Goal: Information Seeking & Learning: Check status

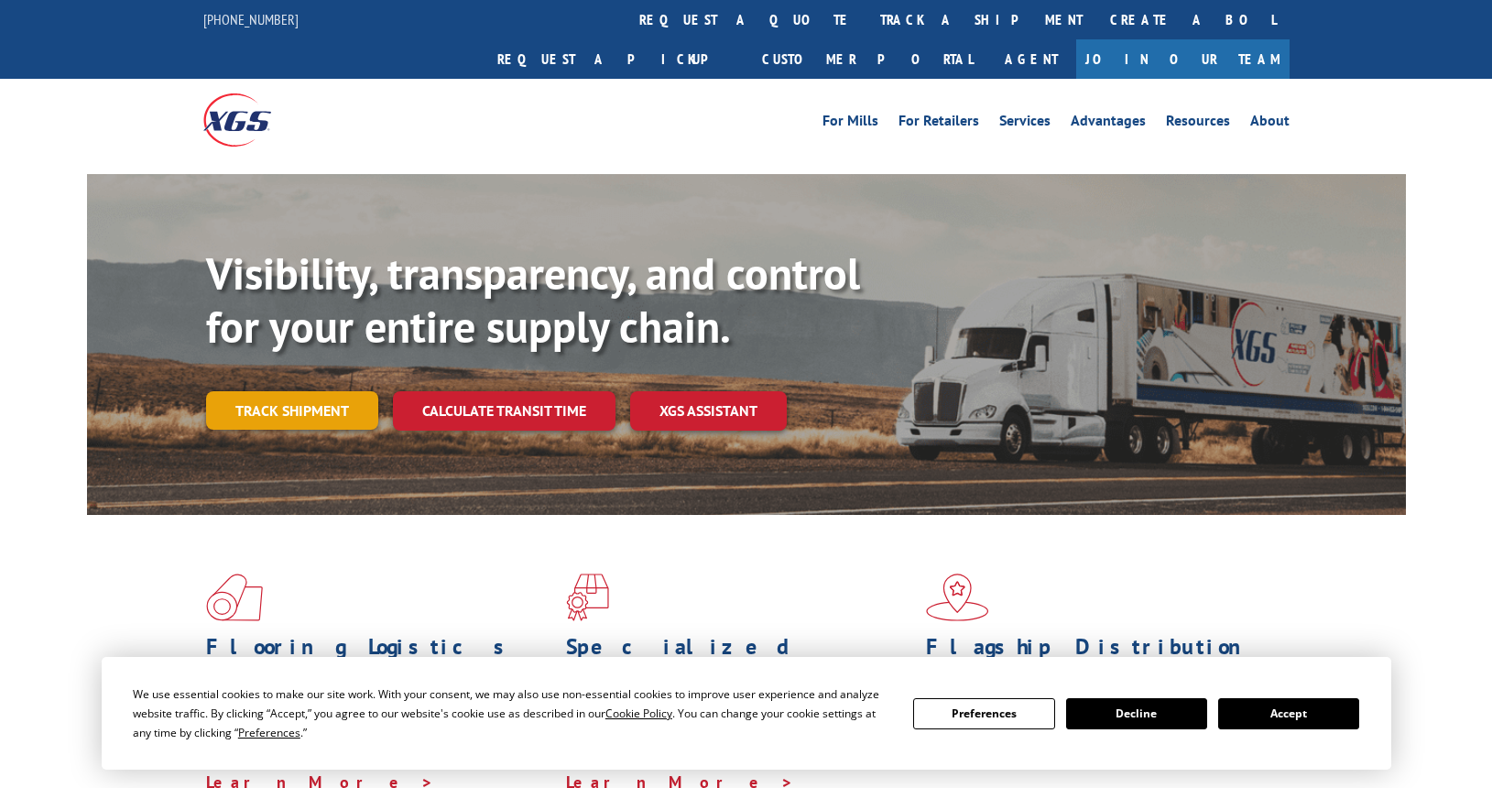
click at [267, 391] on link "Track shipment" at bounding box center [292, 410] width 172 height 38
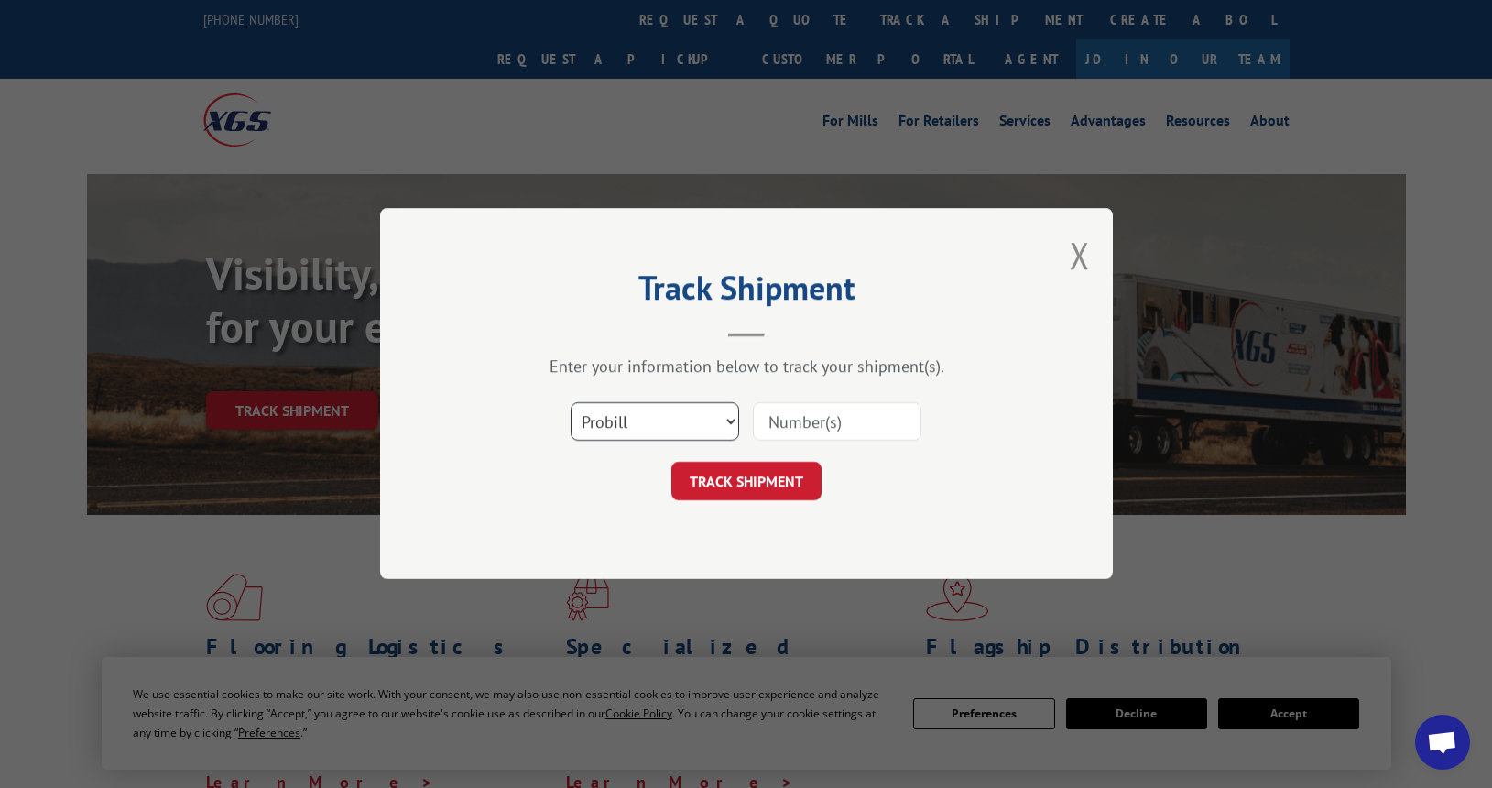
click at [639, 409] on select "Select category... Probill BOL PO" at bounding box center [655, 422] width 169 height 38
select select "bol"
click at [571, 403] on select "Select category... Probill BOL PO" at bounding box center [655, 422] width 169 height 38
click at [801, 430] on input at bounding box center [837, 422] width 169 height 38
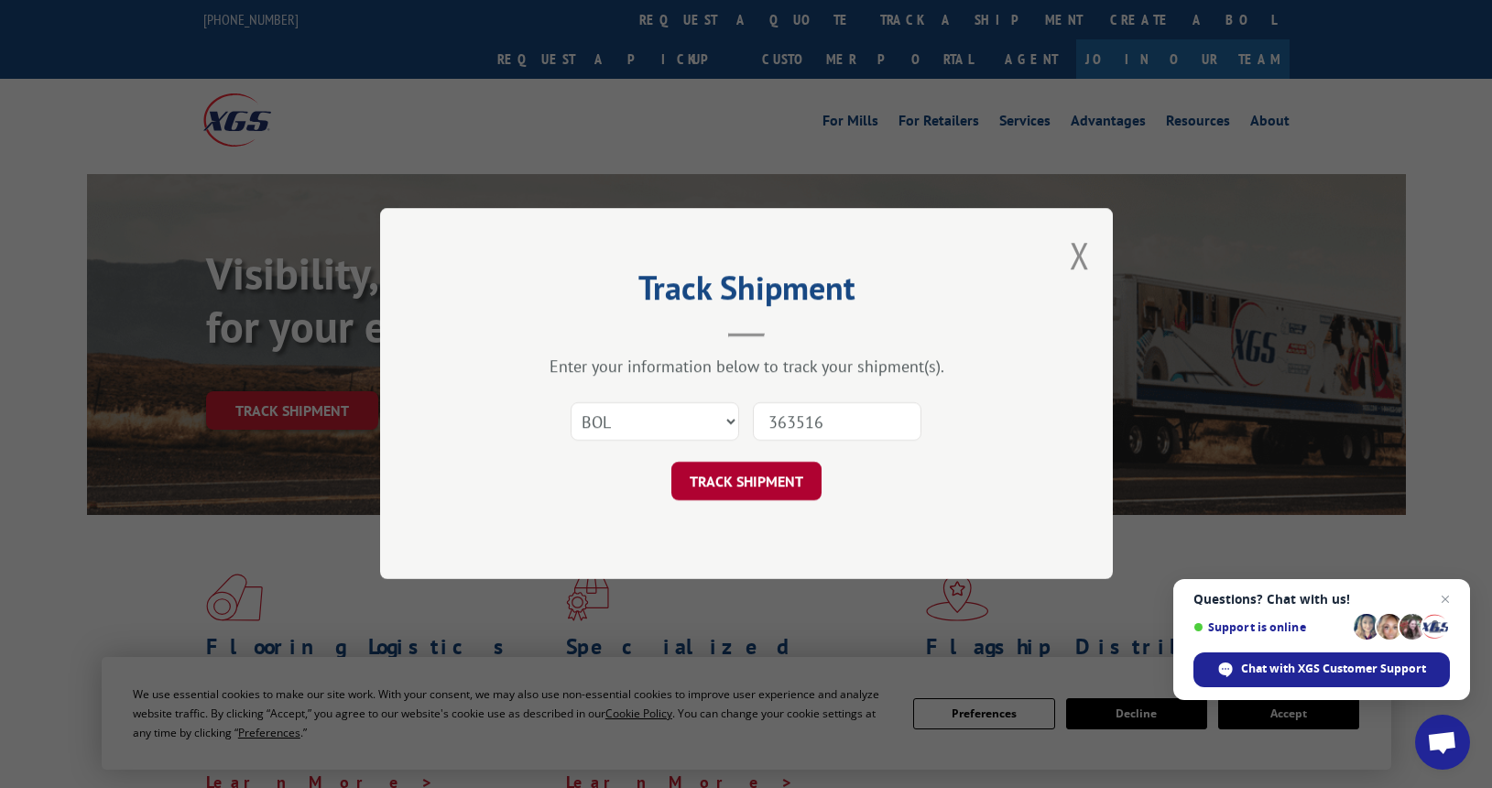
type input "363516"
click at [783, 484] on button "TRACK SHIPMENT" at bounding box center [746, 482] width 150 height 38
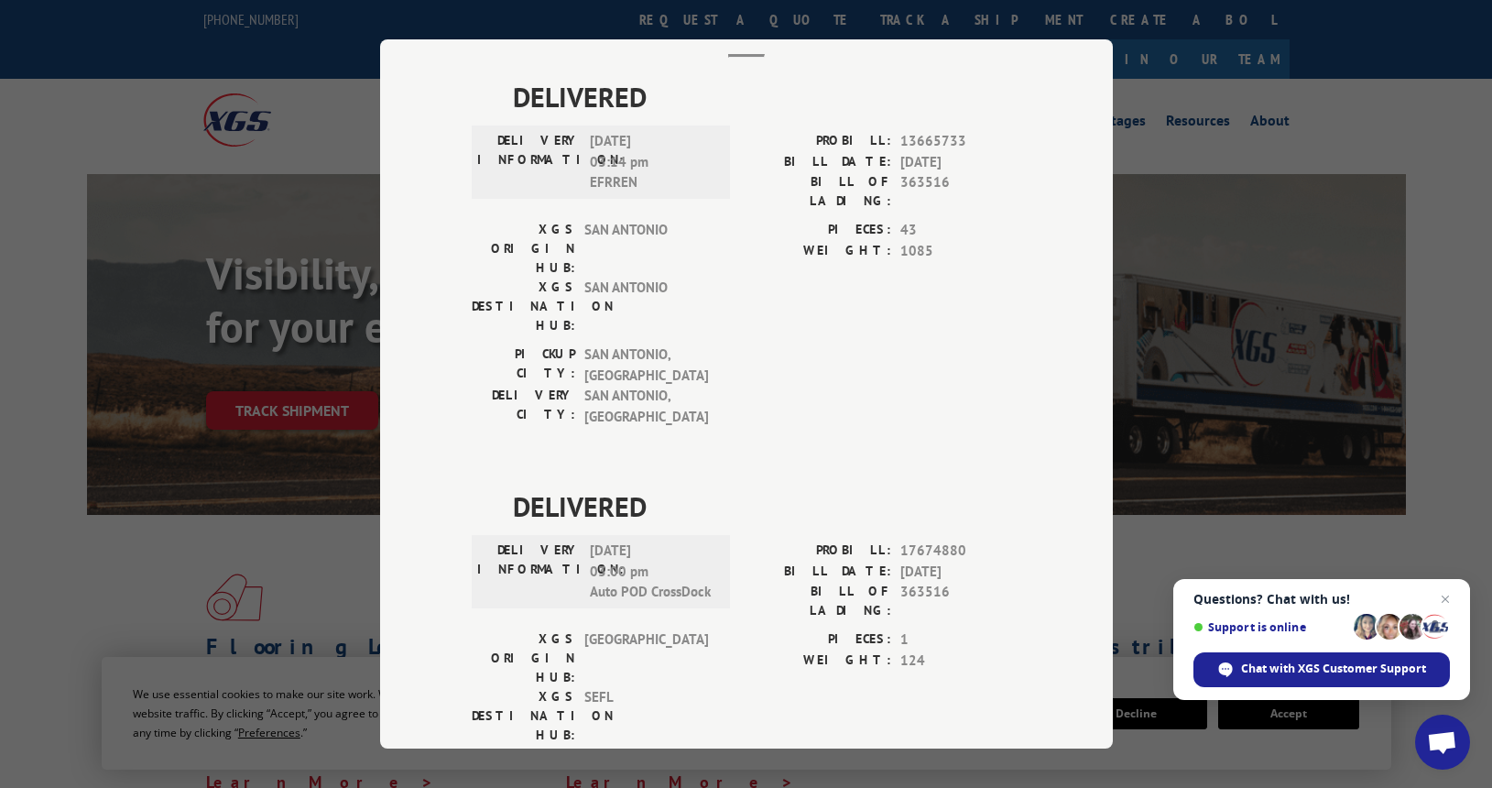
scroll to position [116, 0]
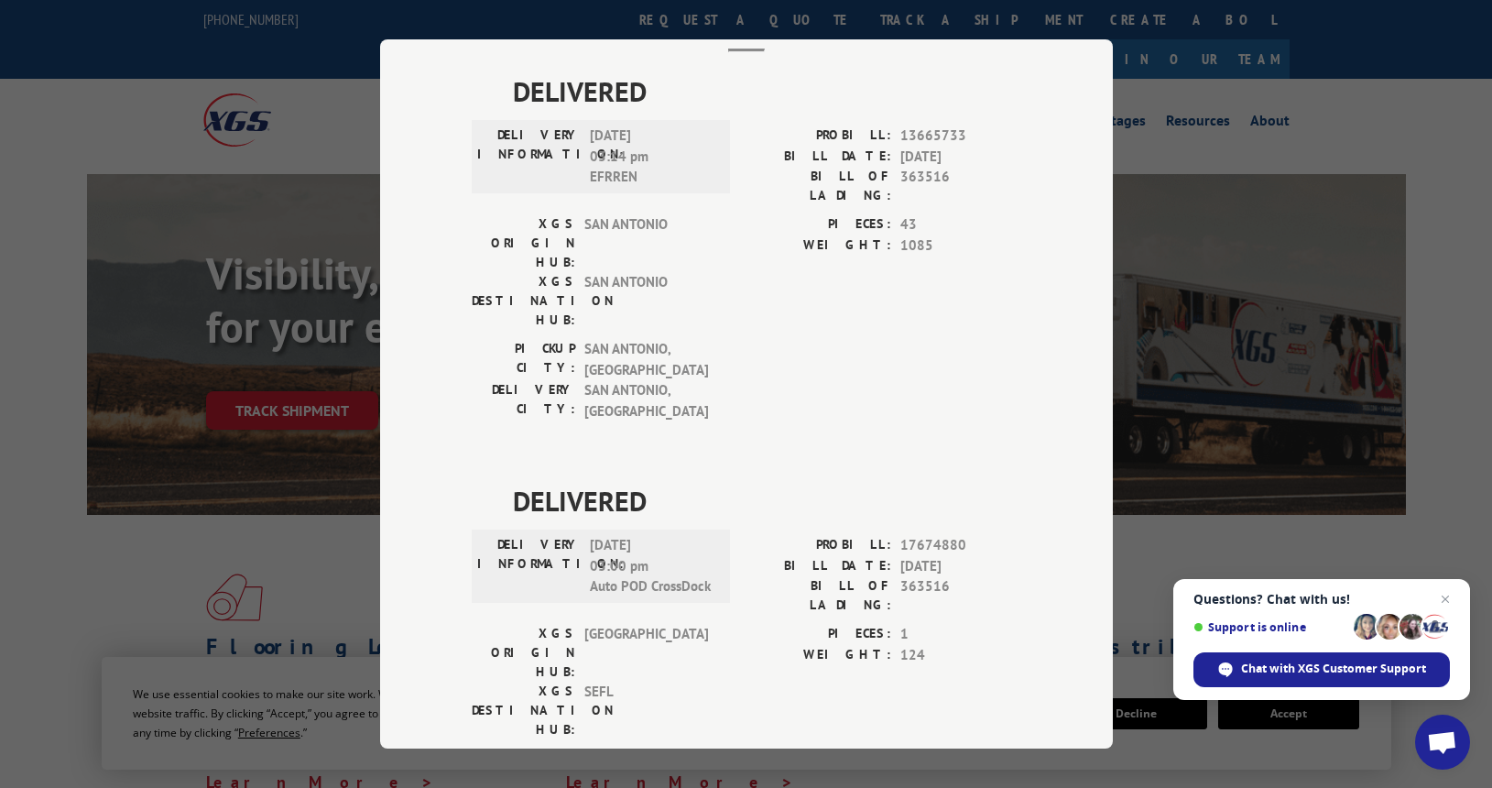
click at [83, 537] on div "Track Shipment DELIVERED DELIVERY INFORMATION: [DATE] 03:14 pm EFRREN PROBILL: …" at bounding box center [746, 394] width 1492 height 788
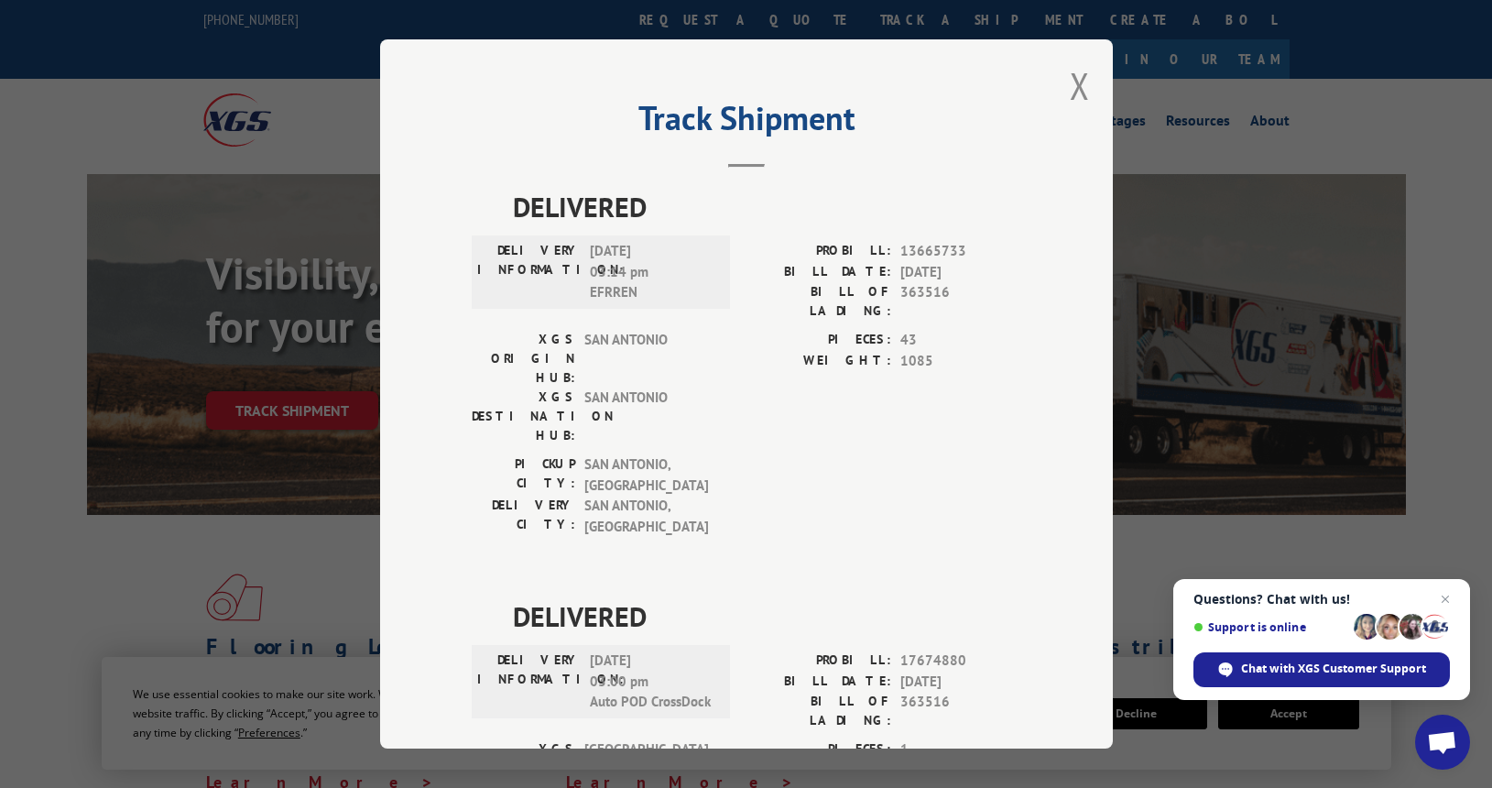
scroll to position [0, 0]
click at [1074, 86] on button "Close modal" at bounding box center [1080, 86] width 20 height 49
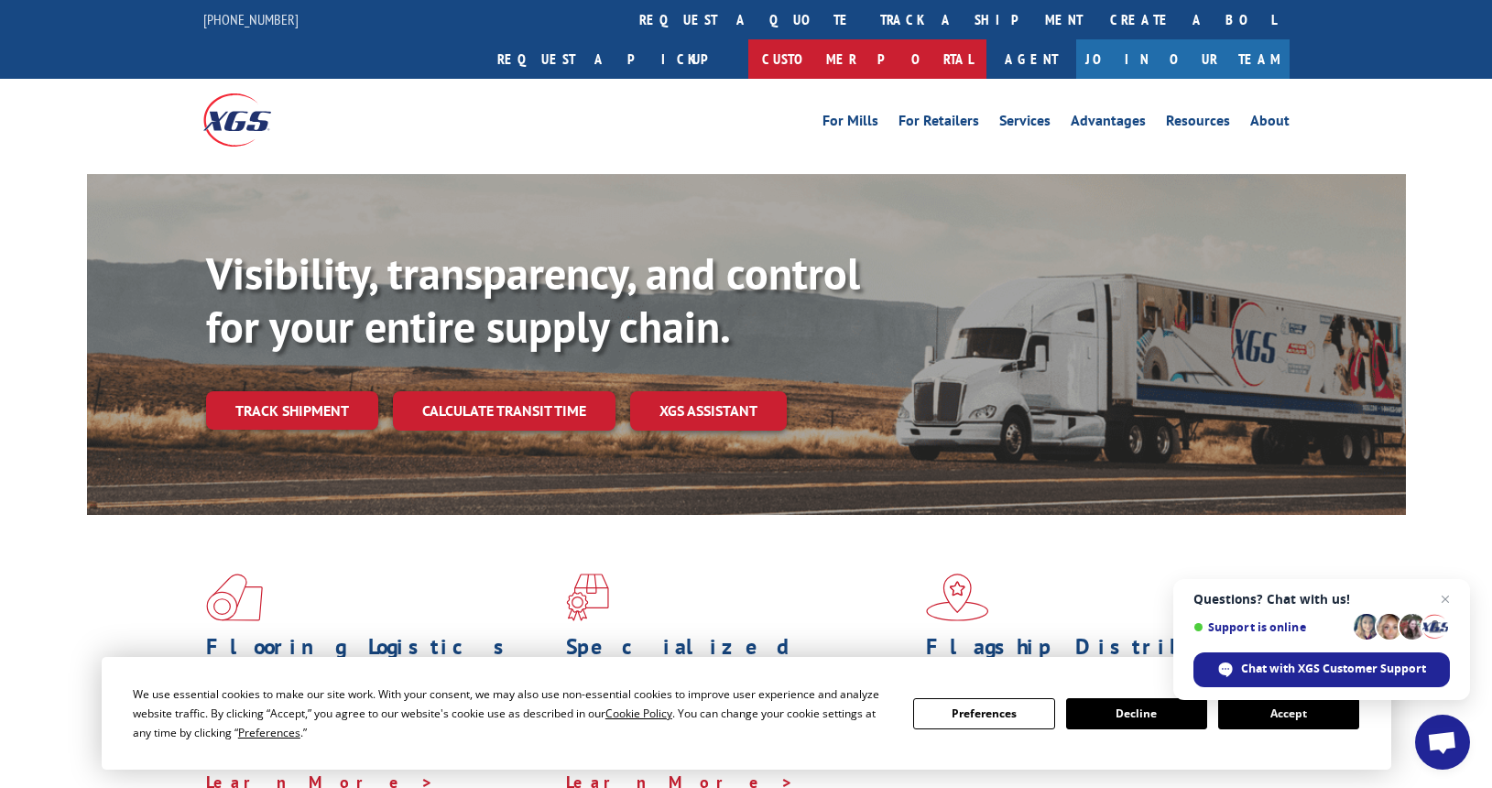
click at [986, 39] on link "Customer Portal" at bounding box center [867, 58] width 238 height 39
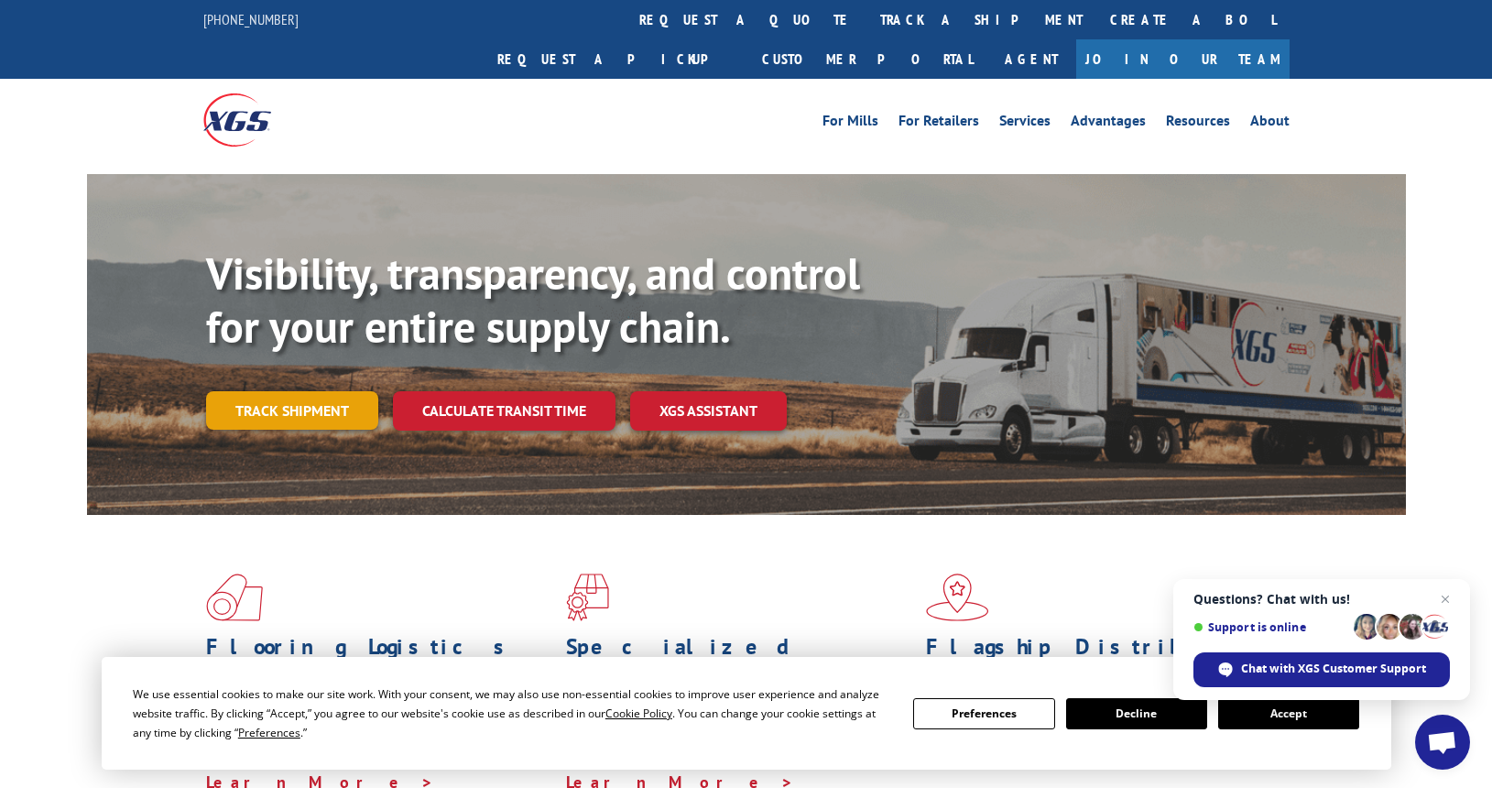
click at [330, 391] on link "Track shipment" at bounding box center [292, 410] width 172 height 38
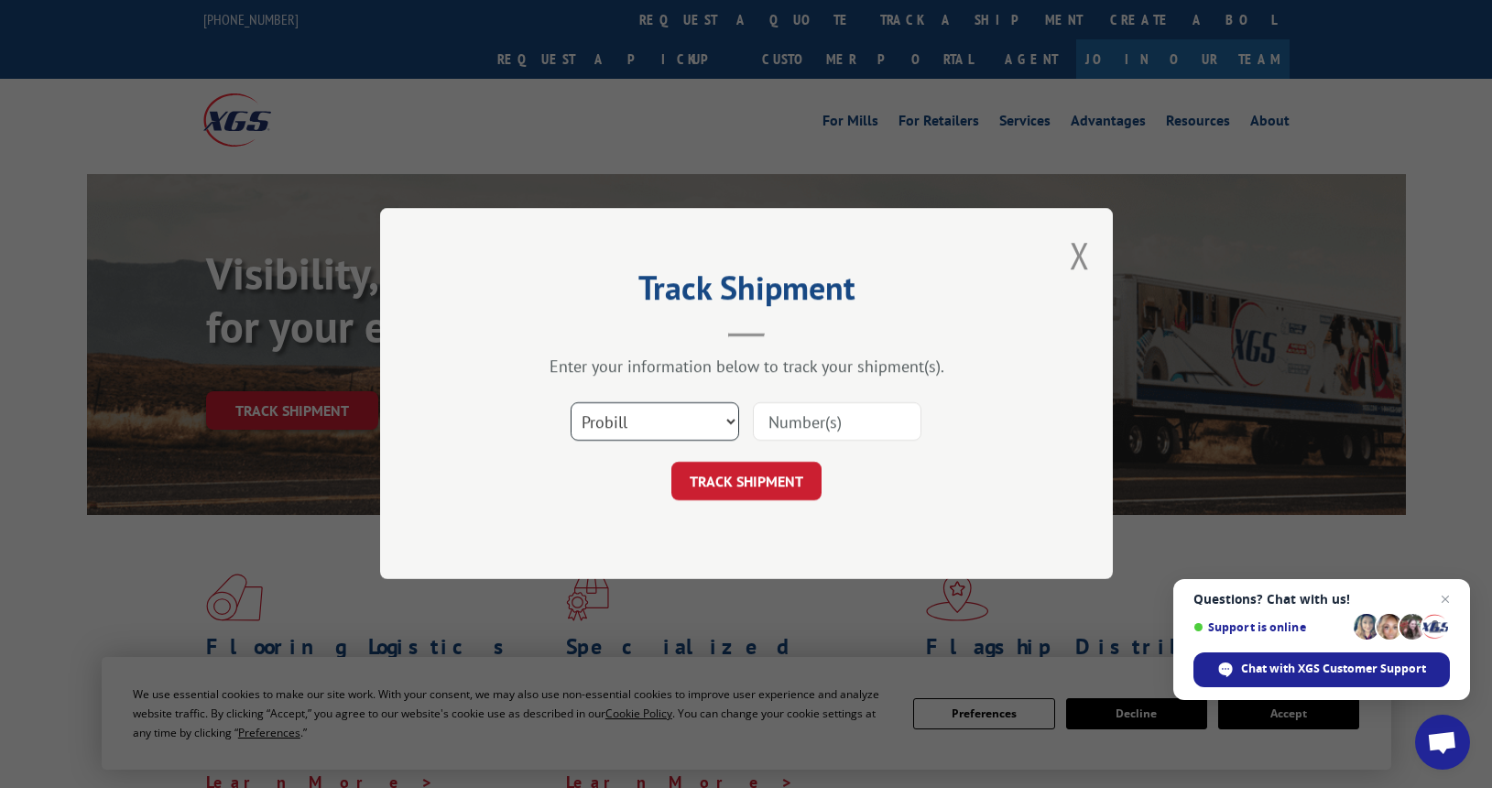
click at [629, 419] on select "Select category... Probill BOL PO" at bounding box center [655, 422] width 169 height 38
select select "bol"
click at [571, 403] on select "Select category... Probill BOL PO" at bounding box center [655, 422] width 169 height 38
click at [775, 429] on input at bounding box center [837, 422] width 169 height 38
type input "363516"
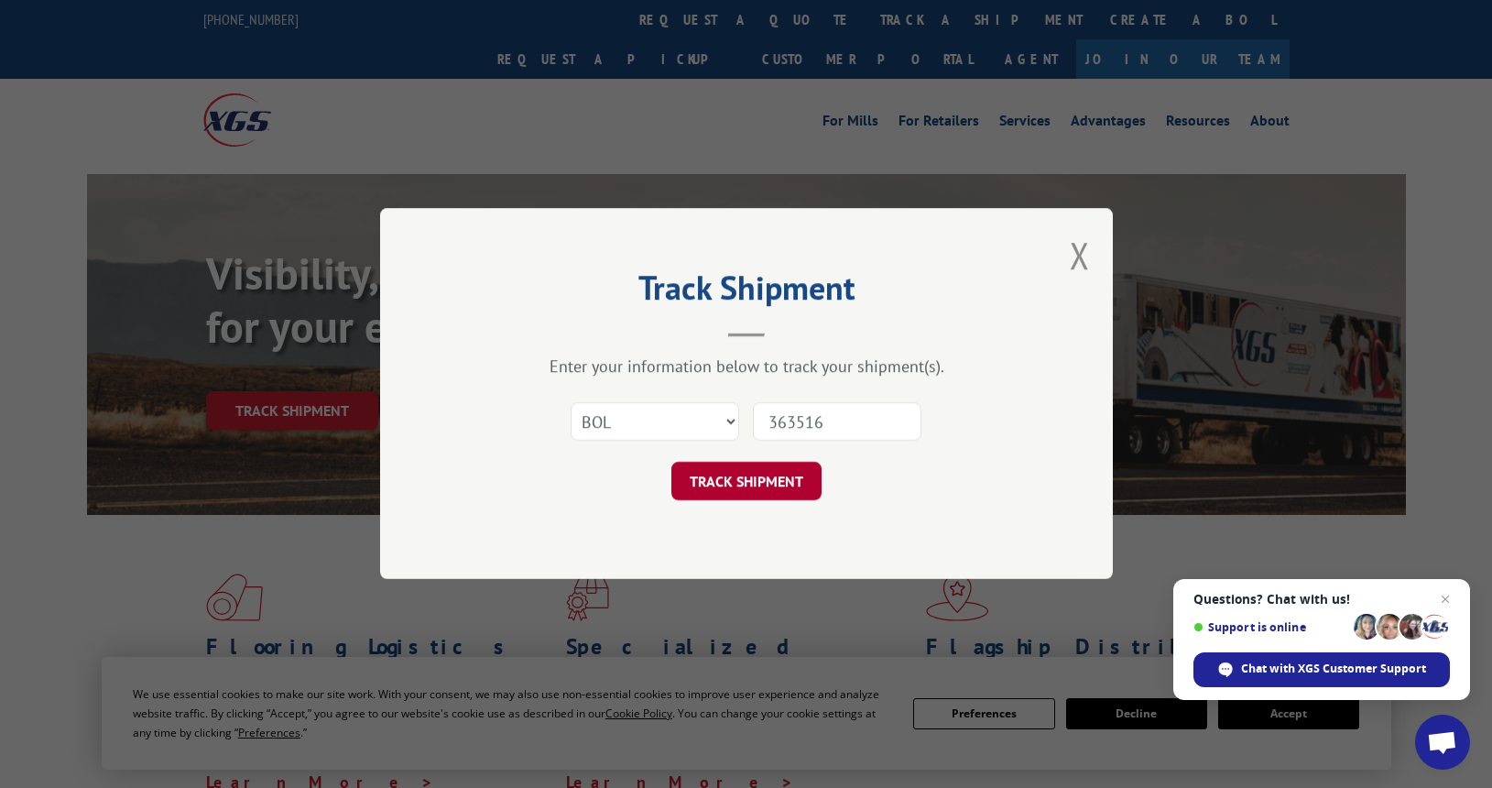
click at [745, 488] on button "TRACK SHIPMENT" at bounding box center [746, 482] width 150 height 38
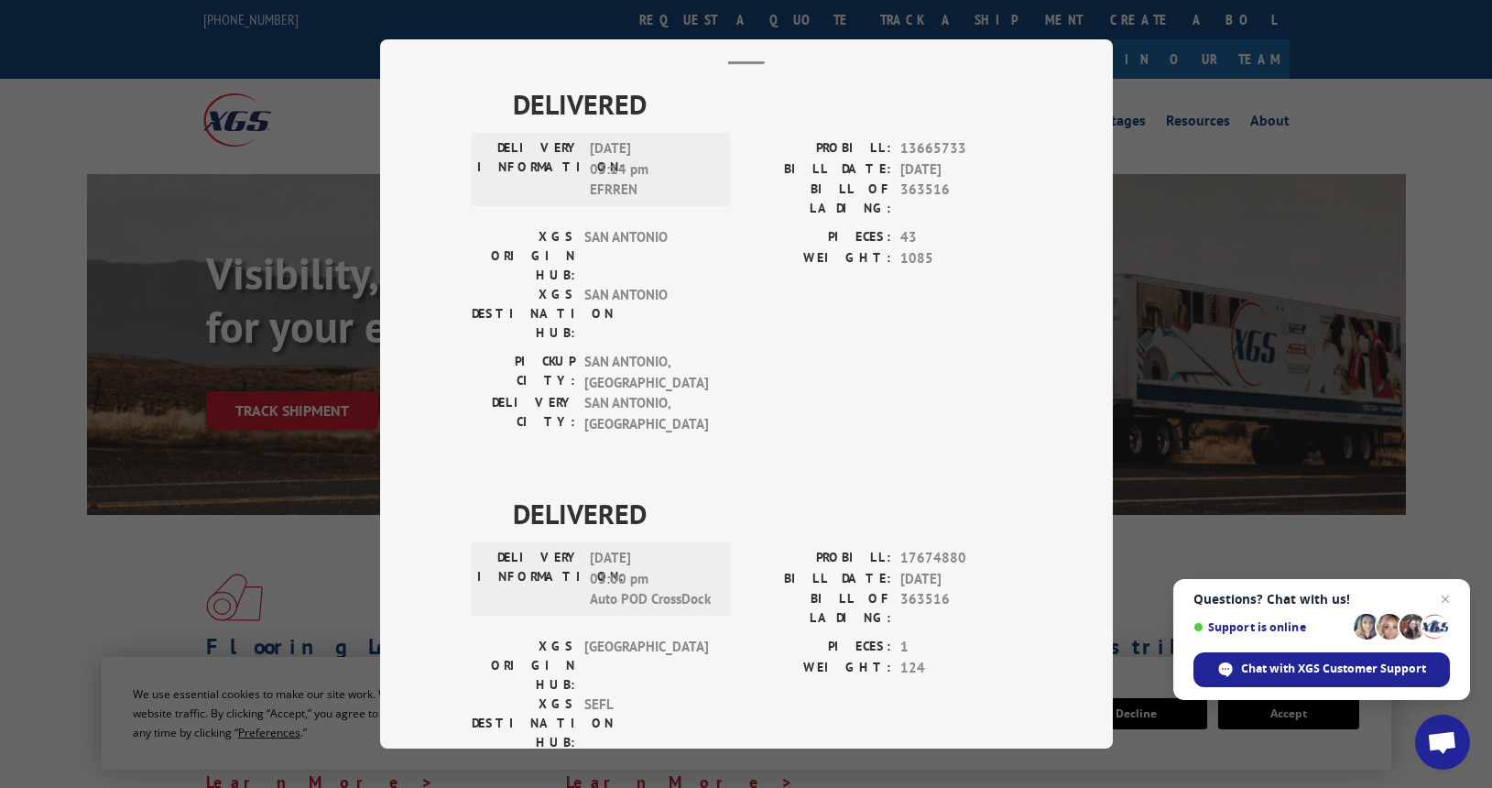
scroll to position [116, 0]
